Goal: Information Seeking & Learning: Get advice/opinions

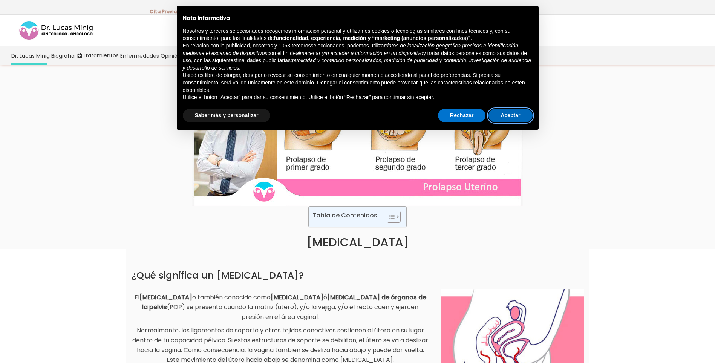
click at [501, 113] on button "Aceptar" at bounding box center [510, 116] width 44 height 14
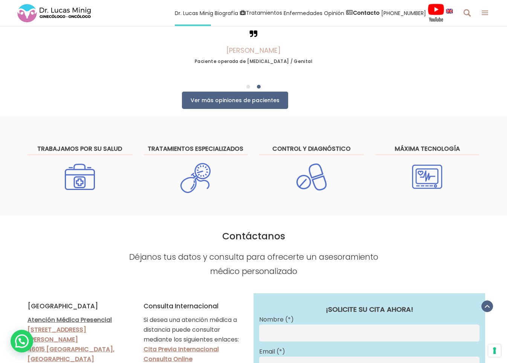
scroll to position [1507, 0]
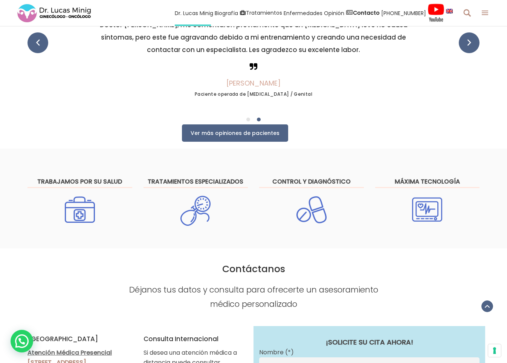
click at [180, 177] on strong "TRATAMIENTOS ESPECIALIZADOS" at bounding box center [196, 181] width 96 height 9
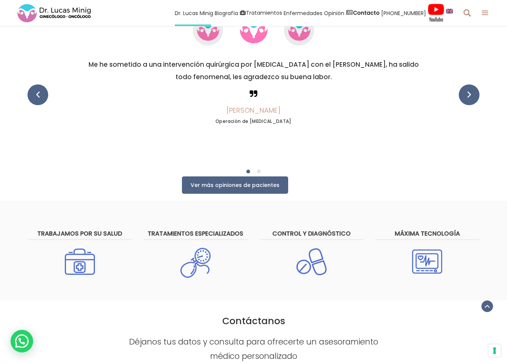
scroll to position [1394, 0]
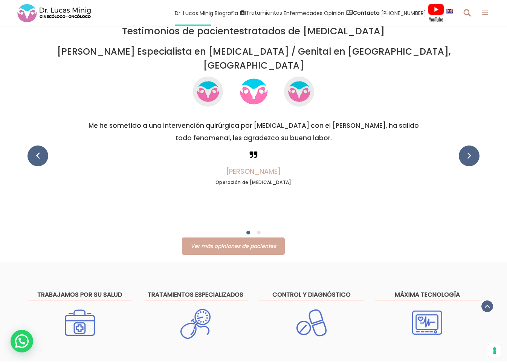
click at [226, 242] on span "Ver más opiniones de pacientes" at bounding box center [234, 246] width 86 height 8
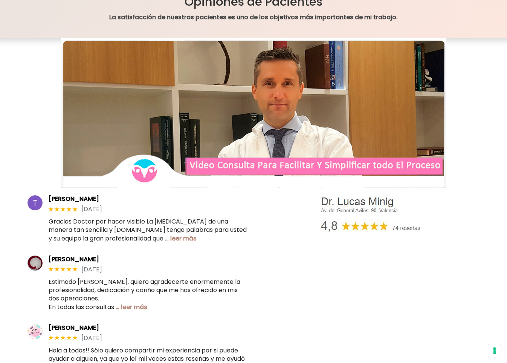
scroll to position [113, 0]
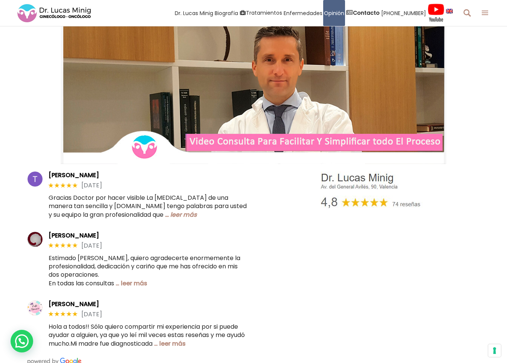
drag, startPoint x: 330, startPoint y: 176, endPoint x: 177, endPoint y: 215, distance: 157.1
click at [177, 215] on link "… leer más" at bounding box center [181, 214] width 32 height 9
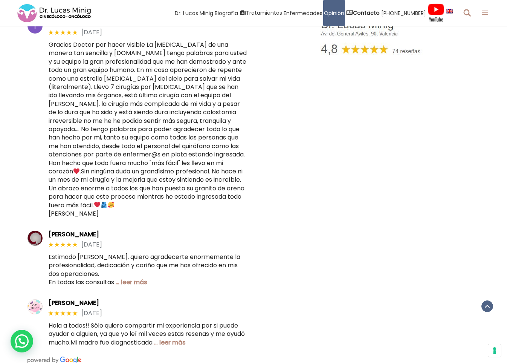
scroll to position [301, 0]
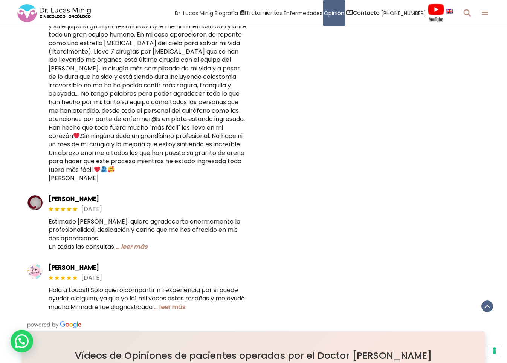
click at [143, 251] on link "… leer más" at bounding box center [132, 246] width 32 height 9
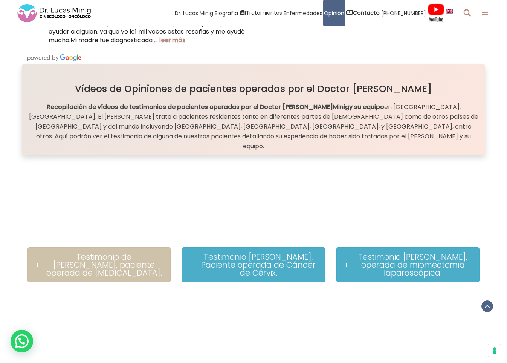
scroll to position [603, 0]
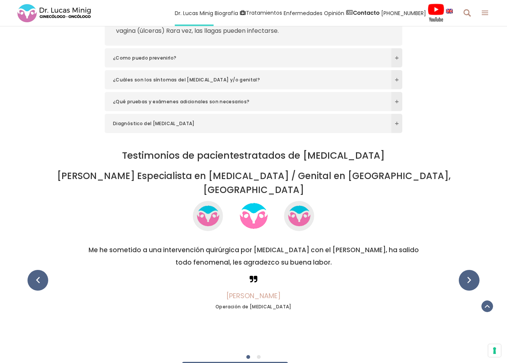
scroll to position [1394, 0]
